Goal: Communication & Community: Answer question/provide support

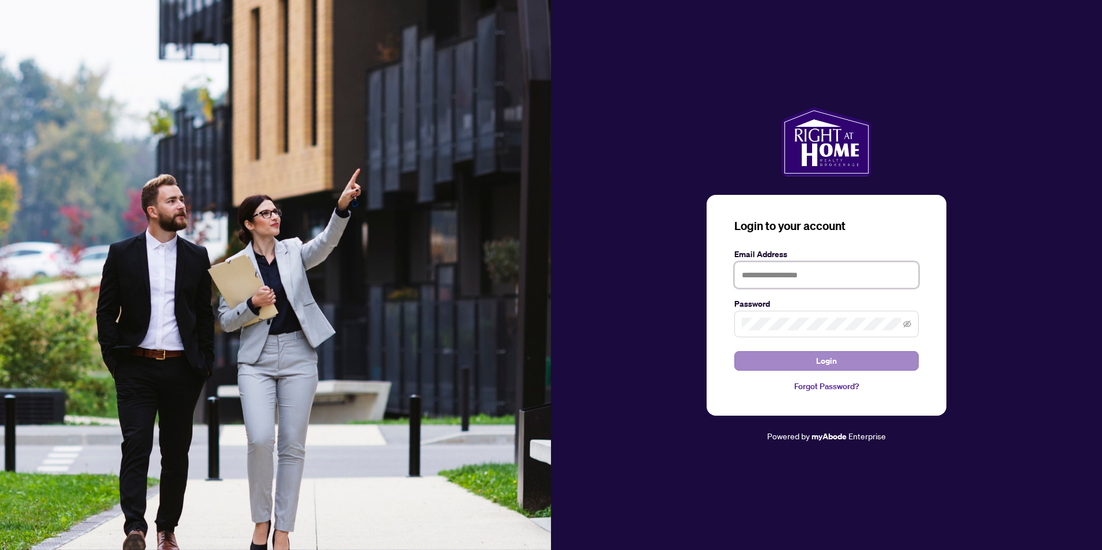
type input "**********"
click at [782, 360] on button "Login" at bounding box center [826, 361] width 184 height 20
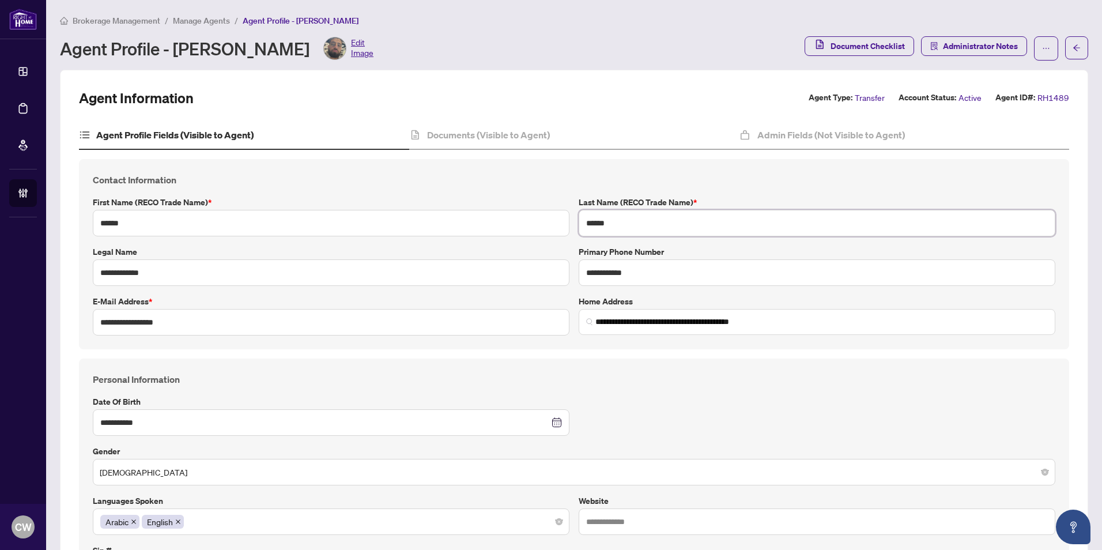
drag, startPoint x: 612, startPoint y: 220, endPoint x: 574, endPoint y: 220, distance: 38.0
click at [574, 220] on div "Last Name (RECO Trade Name) * ******" at bounding box center [817, 216] width 486 height 40
click at [478, 129] on h4 "Documents (Visible to Agent)" at bounding box center [488, 135] width 123 height 14
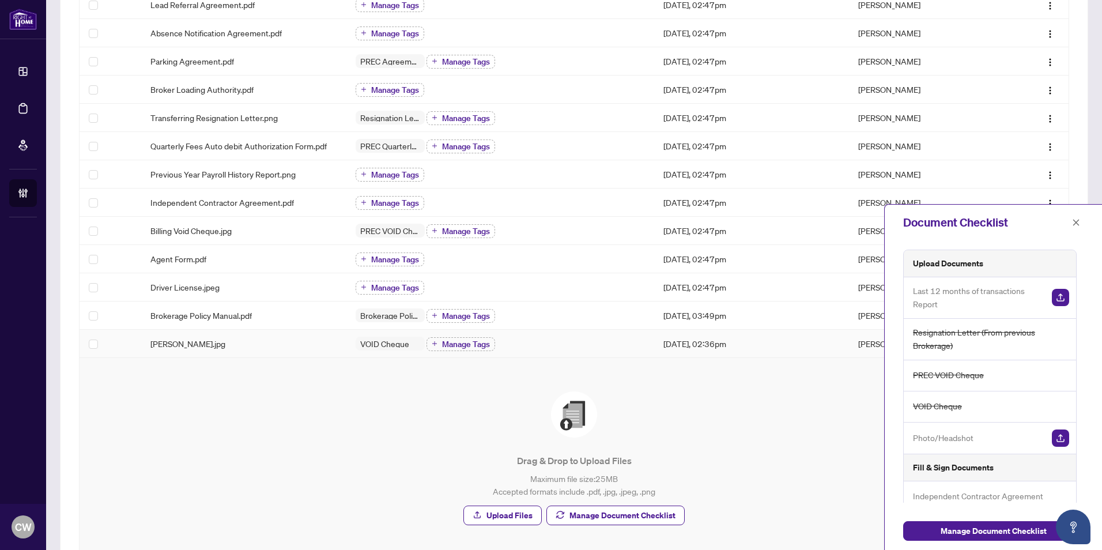
scroll to position [306, 0]
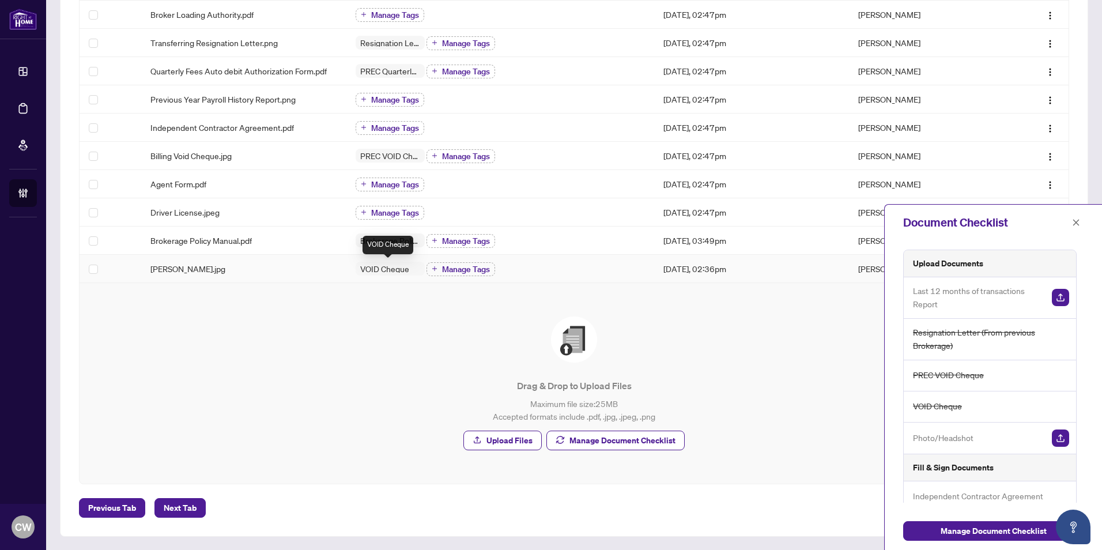
click at [376, 273] on span "VOID Cheque" at bounding box center [390, 269] width 69 height 14
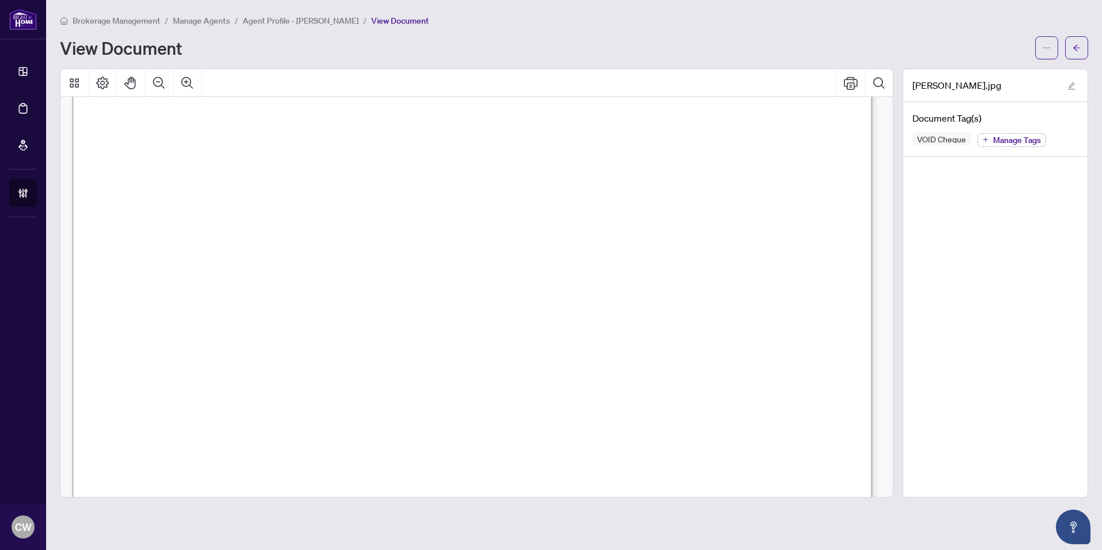
scroll to position [288, 0]
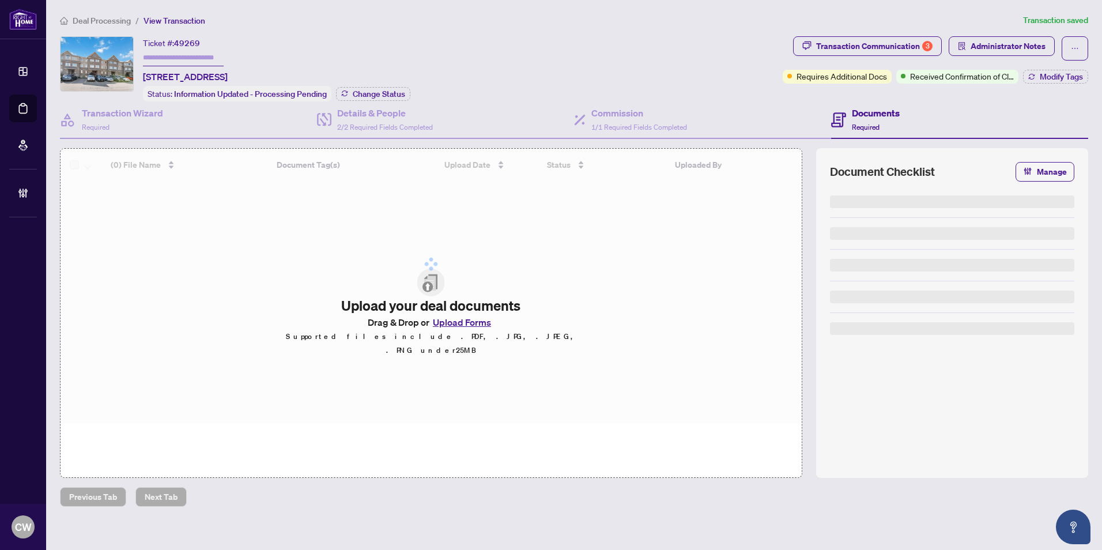
type input "*******"
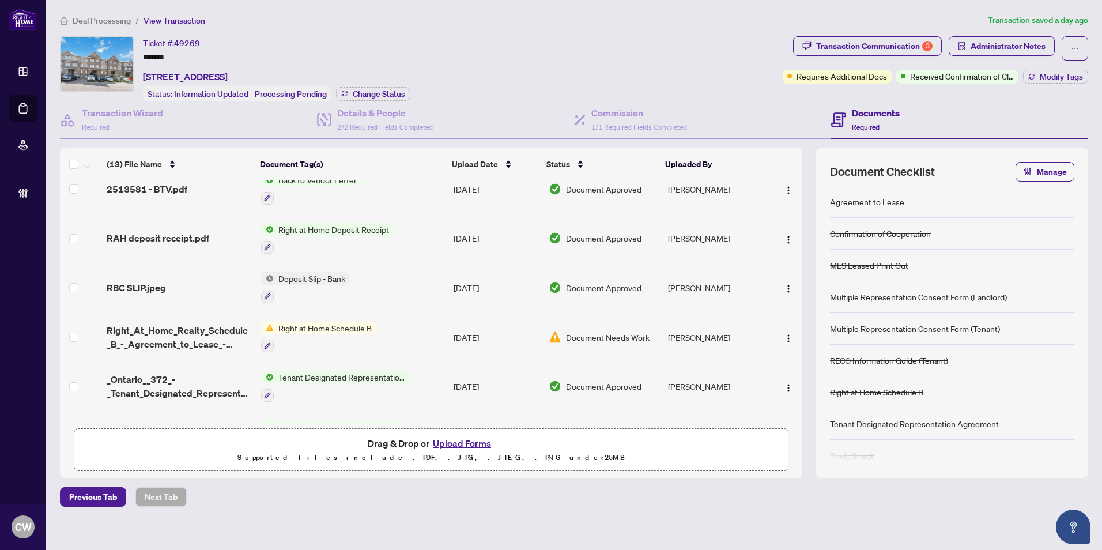
scroll to position [173, 0]
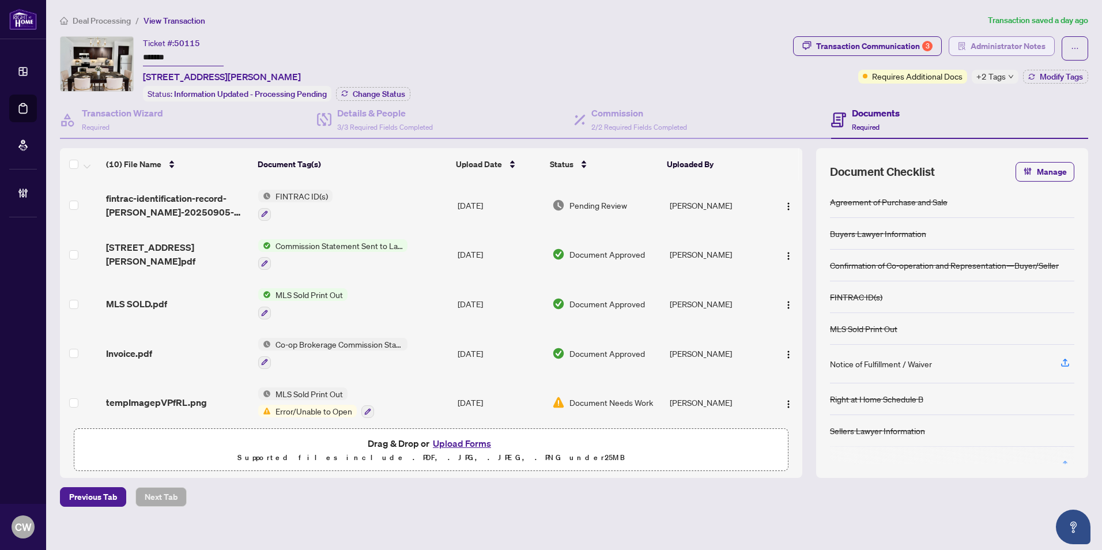
click at [980, 52] on span "Administrator Notes" at bounding box center [1008, 46] width 75 height 18
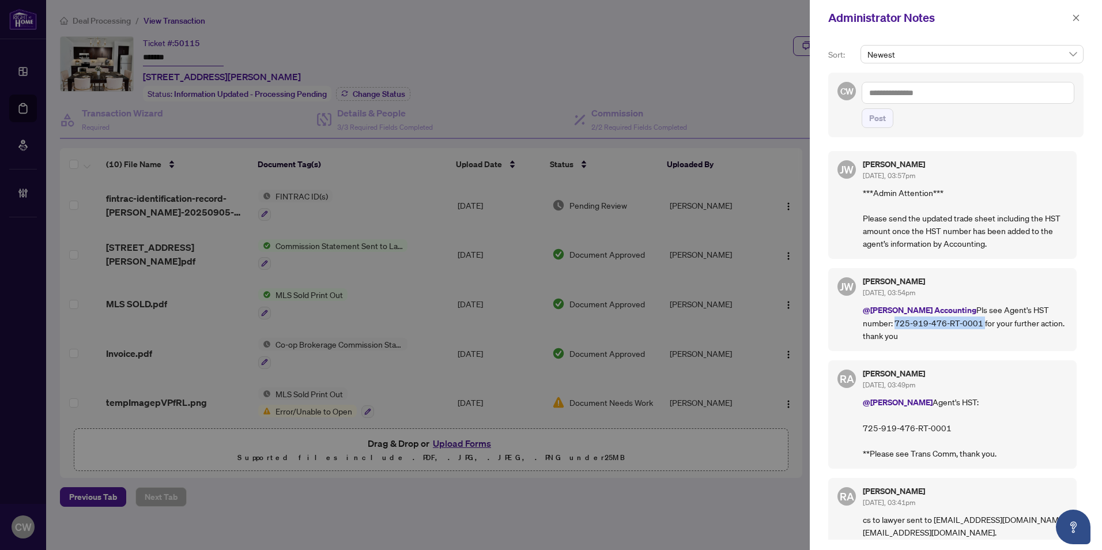
drag, startPoint x: 1042, startPoint y: 306, endPoint x: 931, endPoint y: 327, distance: 112.7
click at [931, 327] on p "@RAHR Accounting Pls see Agent's HST number: 725-919-476-RT-0001 for your furth…" at bounding box center [965, 322] width 205 height 39
copy p "725-919-476-RT-0001"
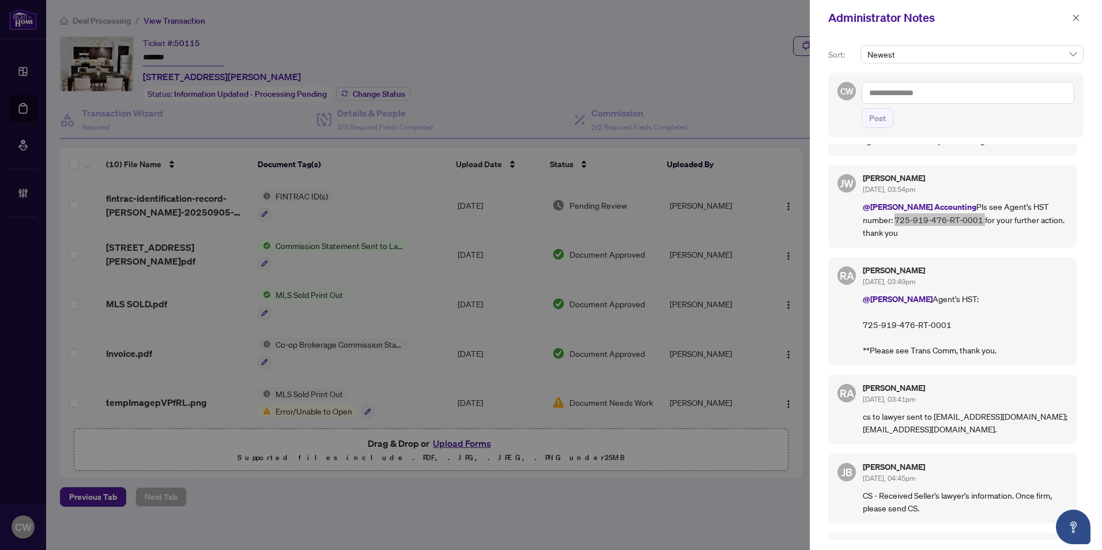
scroll to position [115, 0]
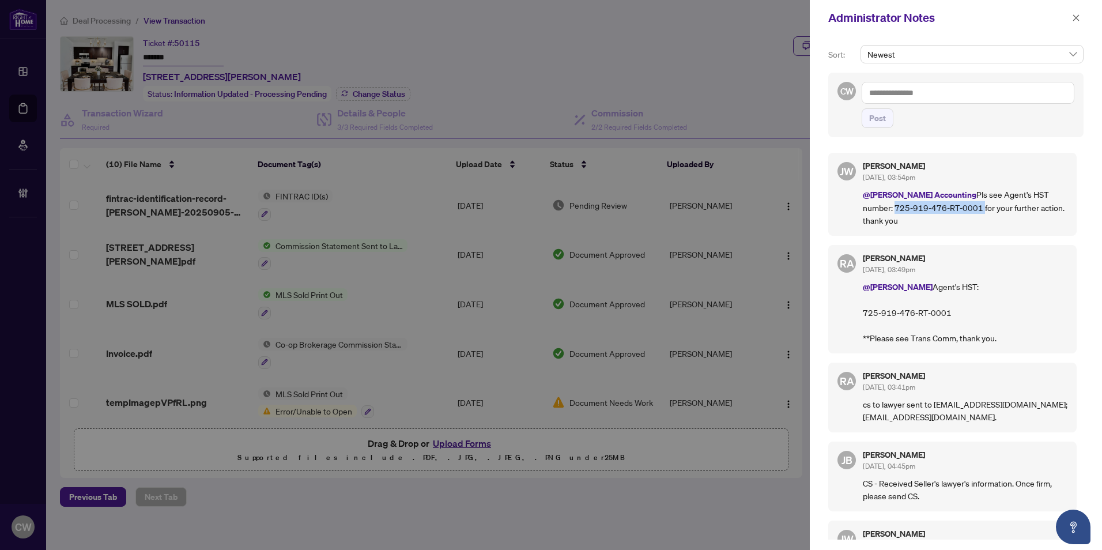
click at [1074, 19] on icon "close" at bounding box center [1076, 18] width 8 height 8
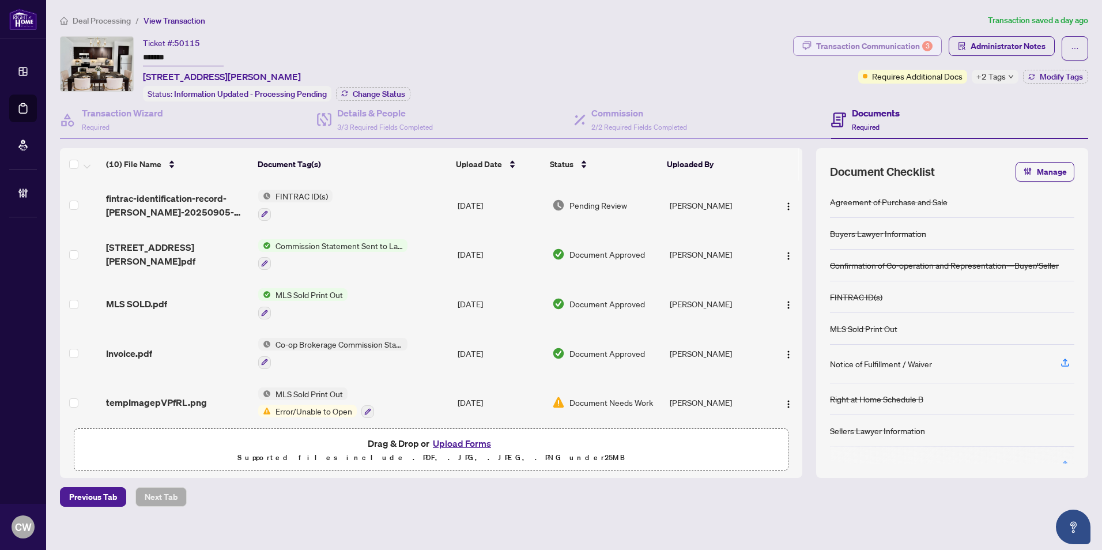
click at [905, 44] on div "Transaction Communication 3" at bounding box center [874, 46] width 116 height 18
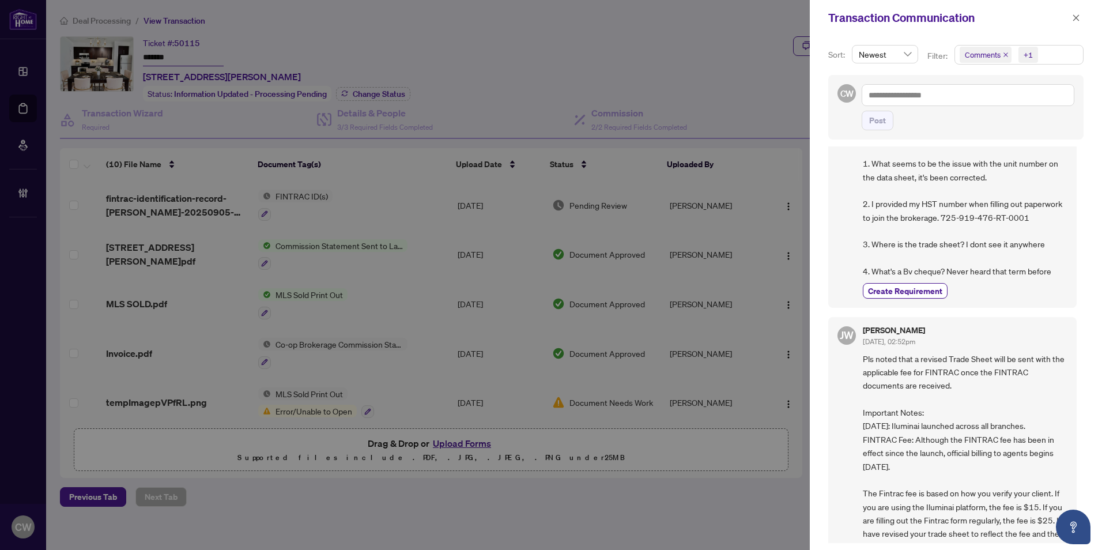
scroll to position [519, 0]
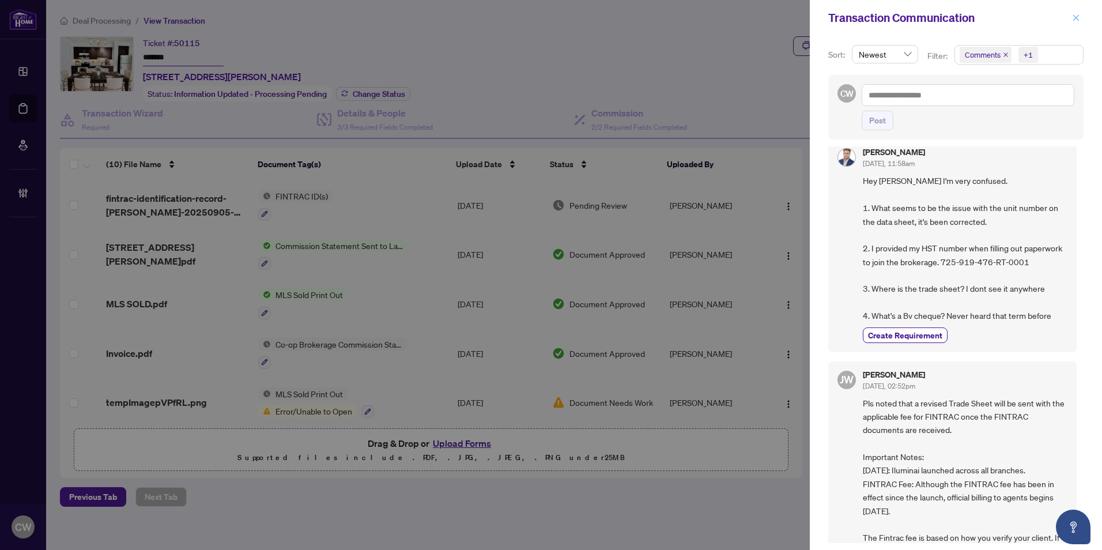
click at [1075, 17] on icon "close" at bounding box center [1076, 18] width 8 height 8
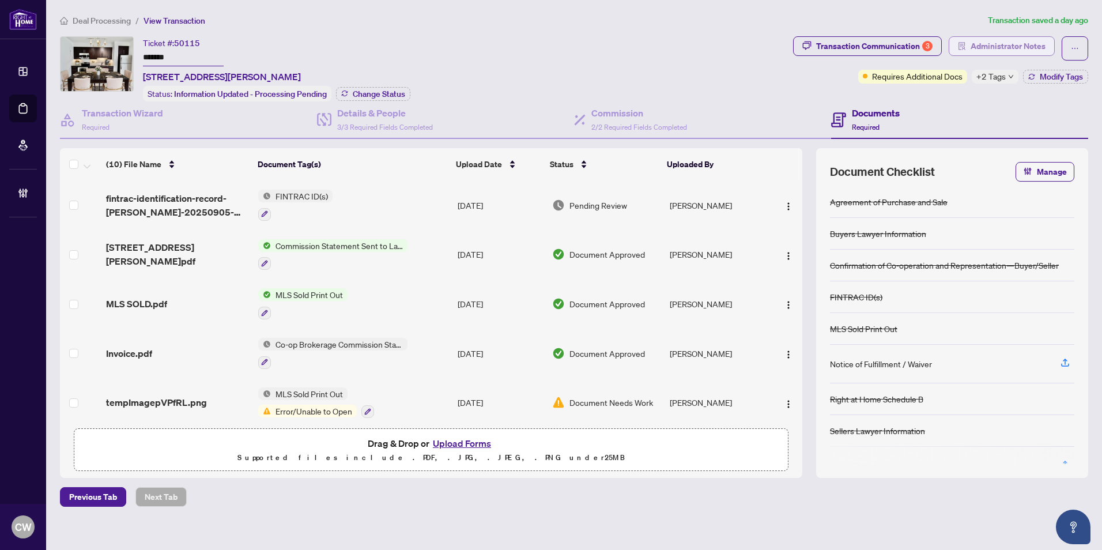
click at [1028, 46] on span "Administrator Notes" at bounding box center [1008, 46] width 75 height 18
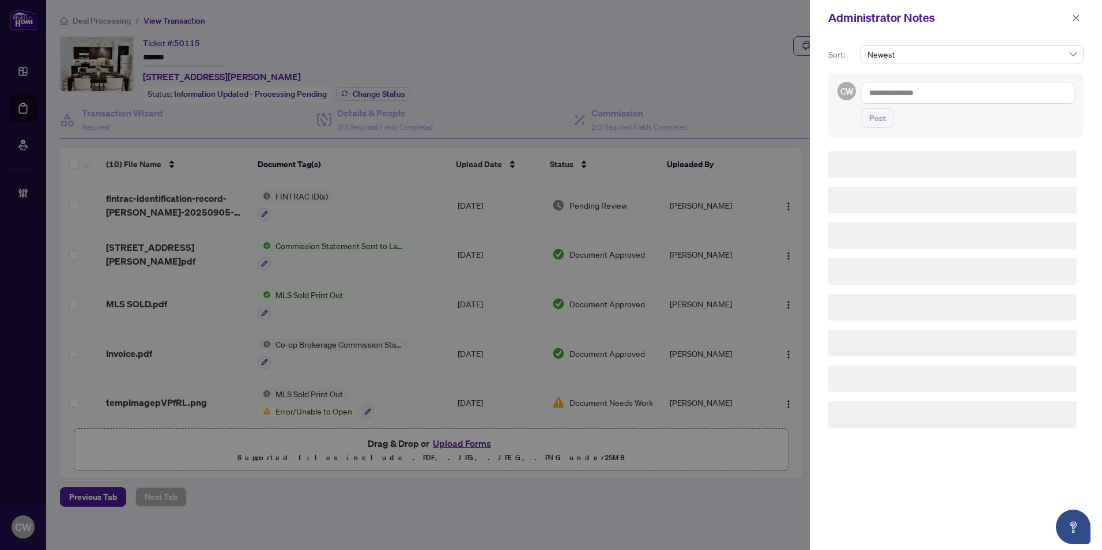
scroll to position [0, 0]
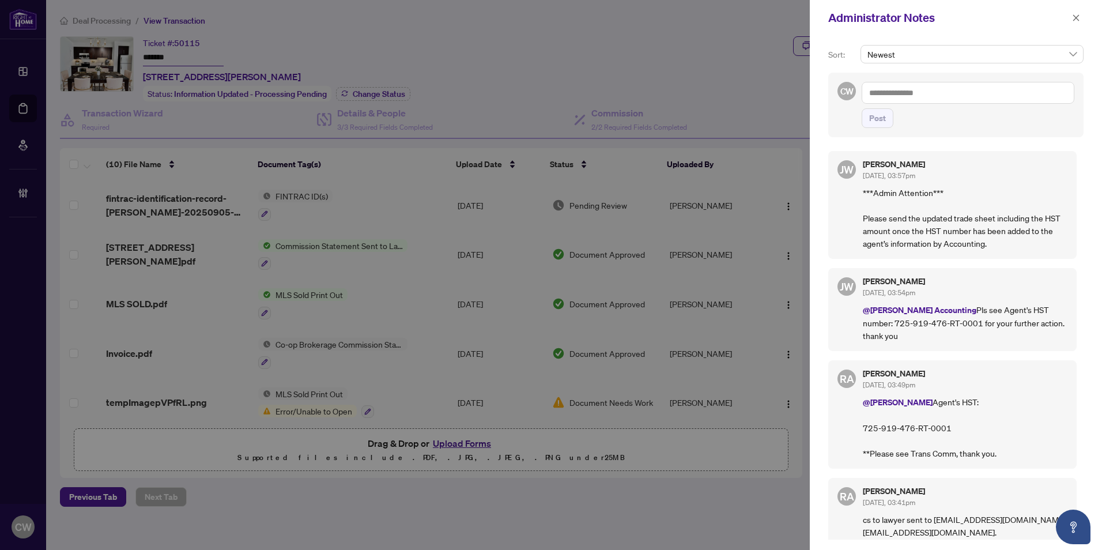
click at [908, 91] on textarea at bounding box center [968, 93] width 213 height 22
type textarea "**********"
click at [881, 119] on span "Post" at bounding box center [877, 118] width 17 height 18
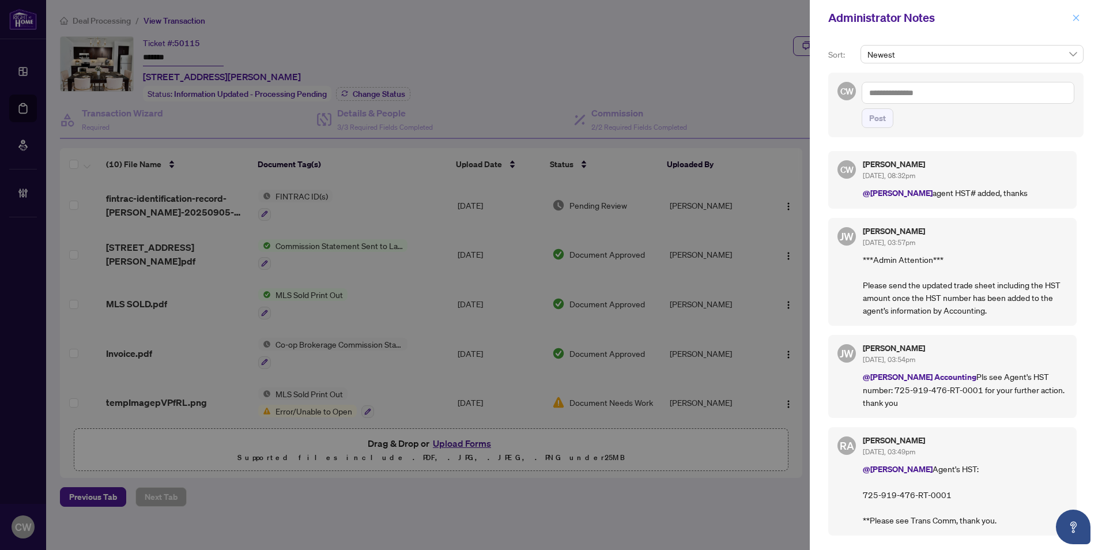
click at [1074, 14] on span "button" at bounding box center [1076, 18] width 8 height 18
